Goal: Task Accomplishment & Management: Complete application form

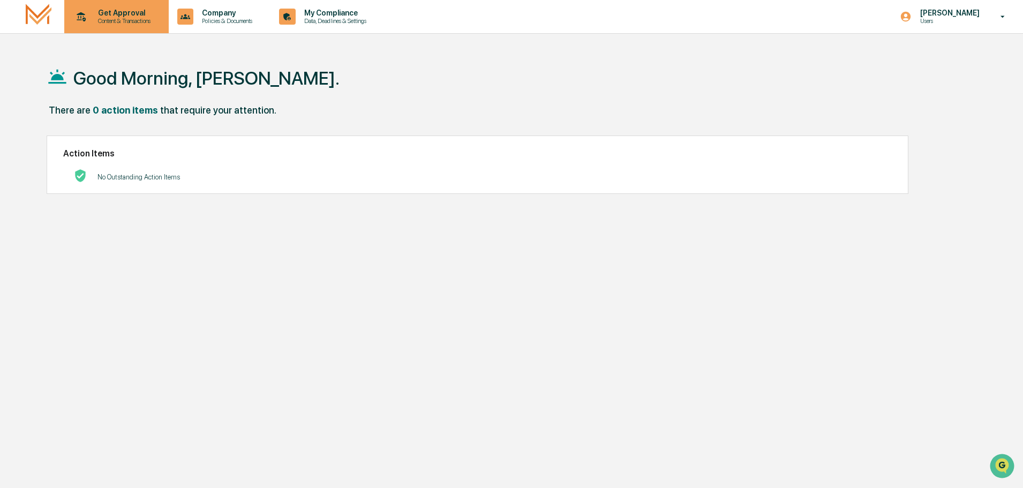
click at [111, 21] on p "Content & Transactions" at bounding box center [122, 21] width 66 height 8
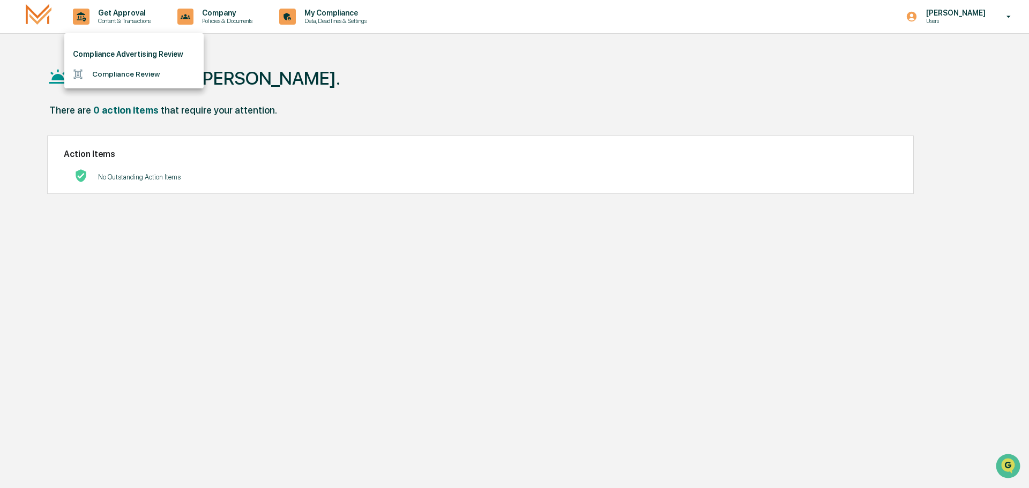
click at [113, 75] on li "Compliance Review" at bounding box center [133, 74] width 139 height 20
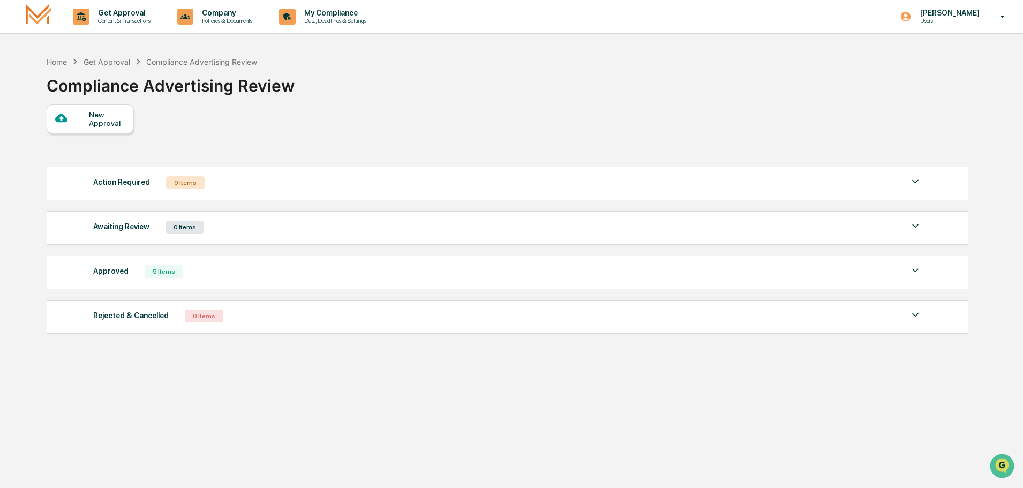
click at [99, 120] on div "New Approval" at bounding box center [107, 118] width 36 height 17
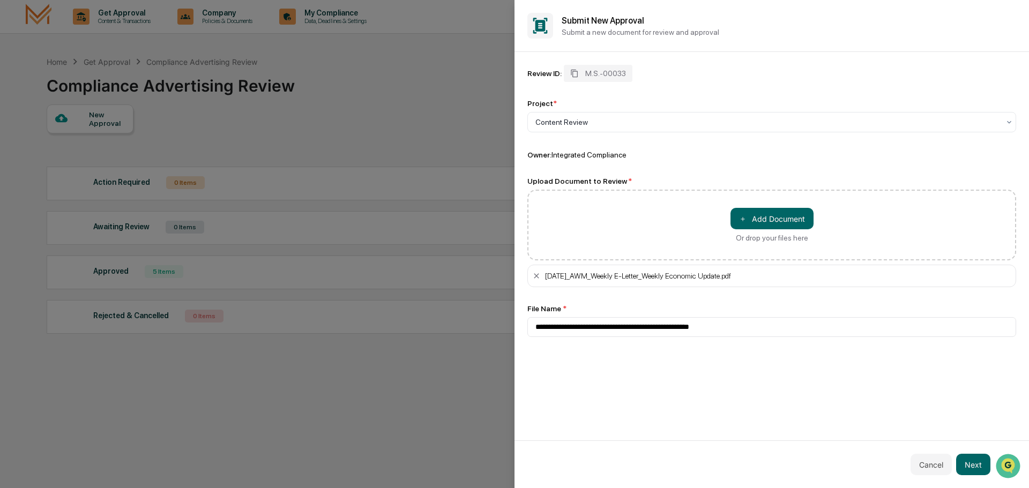
click at [533, 203] on div "＋ Add Document Or drop your files here" at bounding box center [771, 225] width 489 height 71
click at [971, 461] on button "Next" at bounding box center [973, 464] width 34 height 21
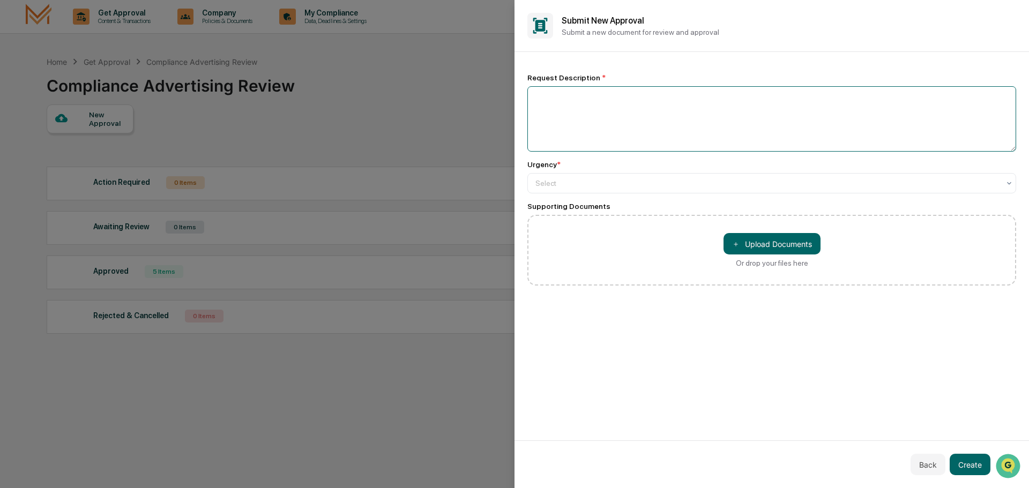
click at [560, 103] on textarea at bounding box center [771, 118] width 489 height 65
type textarea "**********"
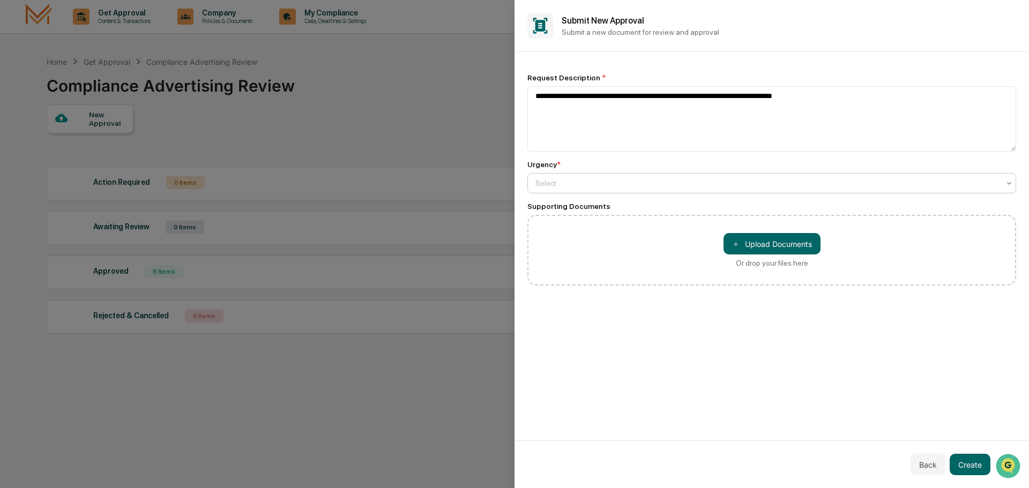
click at [548, 185] on div at bounding box center [767, 183] width 464 height 11
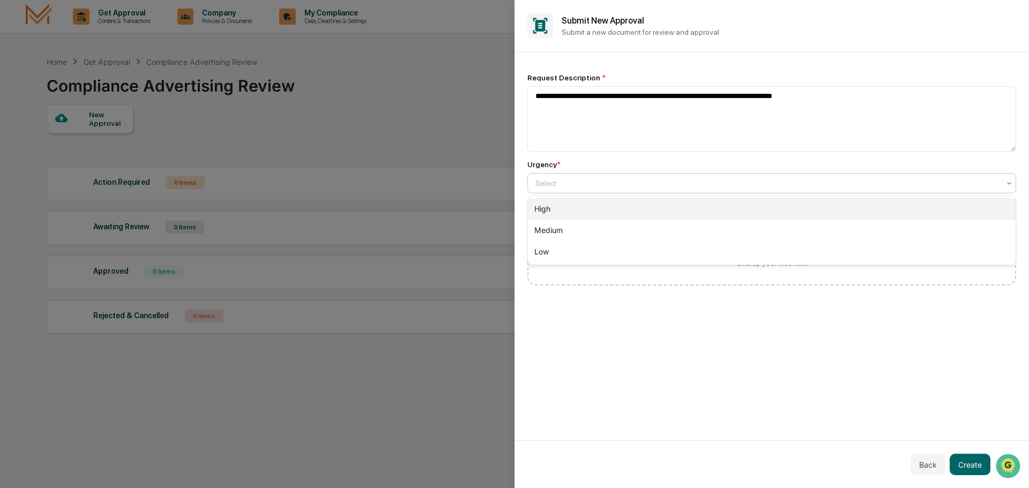
click at [545, 209] on div "High" at bounding box center [772, 208] width 488 height 21
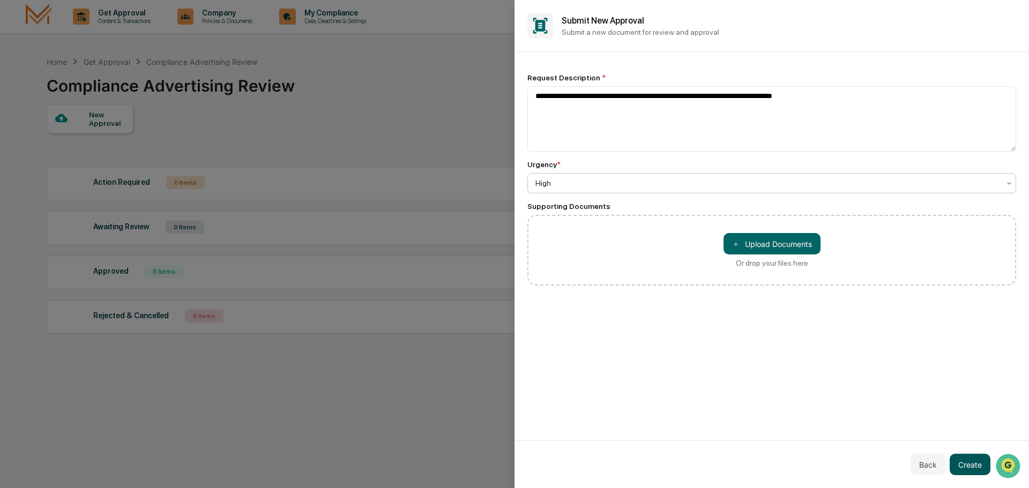
click at [978, 462] on button "Create" at bounding box center [969, 464] width 41 height 21
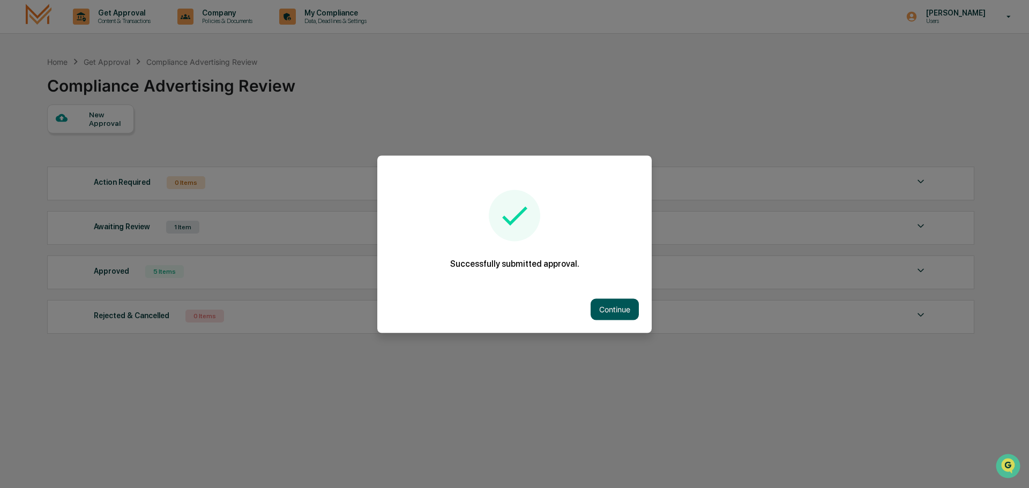
click at [612, 310] on button "Continue" at bounding box center [614, 308] width 48 height 21
